Goal: Check status: Check status

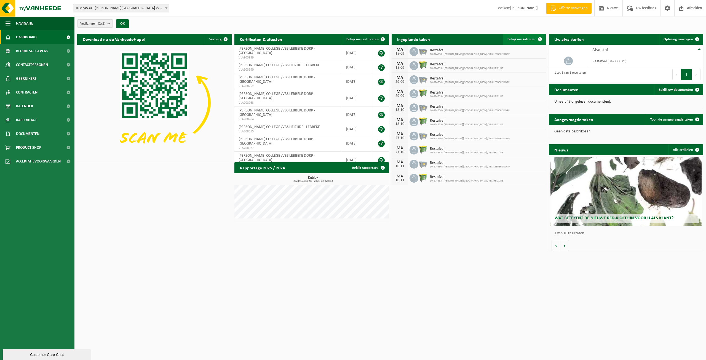
click at [528, 37] on span "Bekijk uw kalender" at bounding box center [521, 39] width 28 height 4
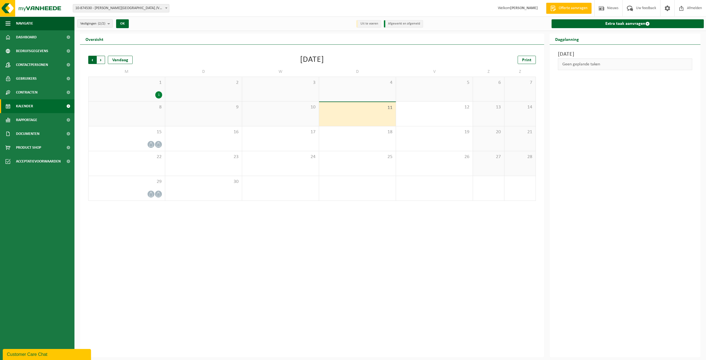
click at [101, 57] on span "Volgende" at bounding box center [101, 60] width 8 height 8
click at [101, 58] on span "Volgende" at bounding box center [101, 60] width 8 height 8
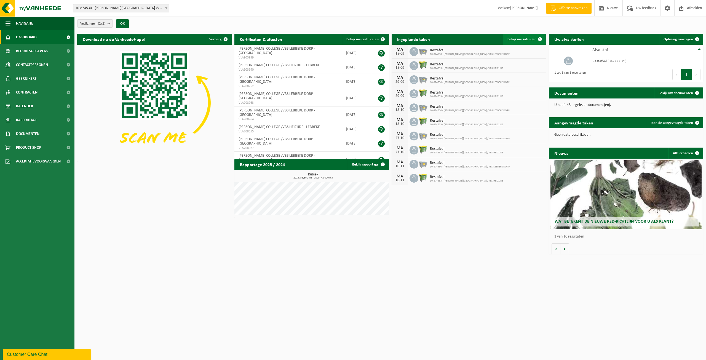
click at [512, 37] on span "Bekijk uw kalender" at bounding box center [521, 39] width 28 height 4
